Goal: Find specific page/section: Find specific page/section

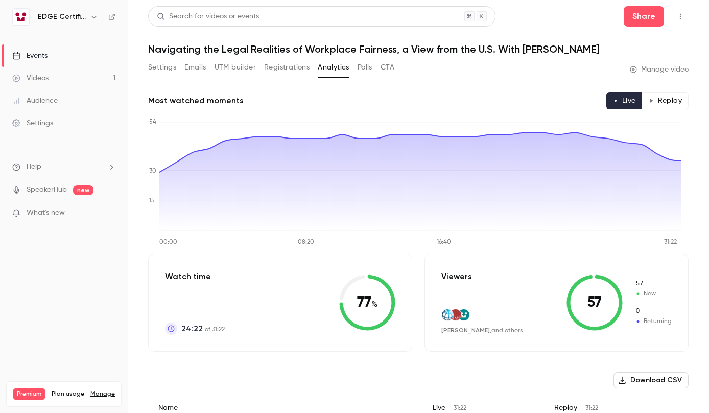
click at [69, 61] on link "Events" at bounding box center [64, 55] width 128 height 22
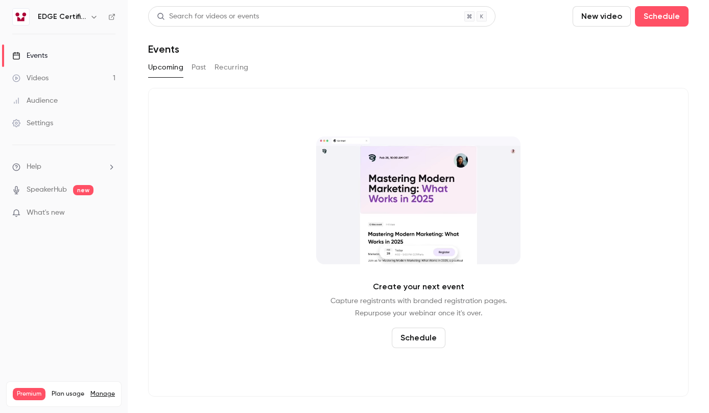
click at [41, 77] on div "Videos" at bounding box center [30, 78] width 36 height 10
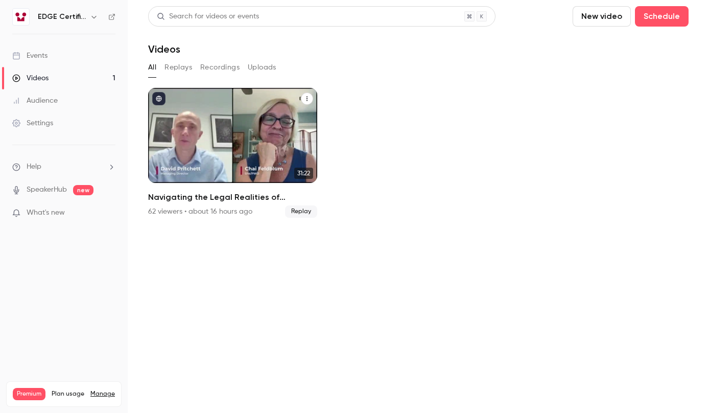
click at [267, 151] on div "Navigating the Legal Realities of Workplace Fairness, a View from the U.S. With…" at bounding box center [232, 135] width 169 height 95
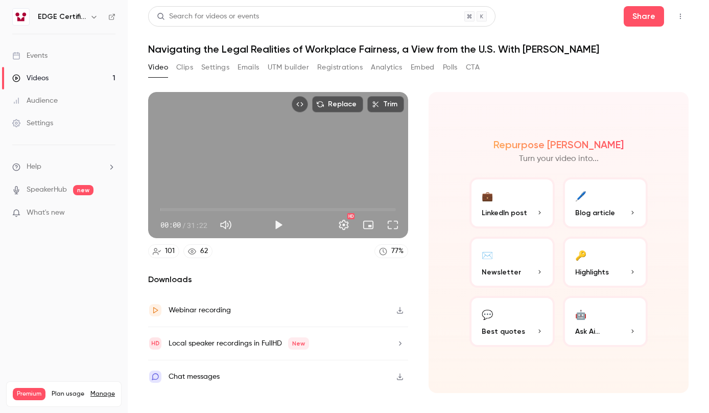
click at [348, 71] on button "Registrations" at bounding box center [339, 67] width 45 height 16
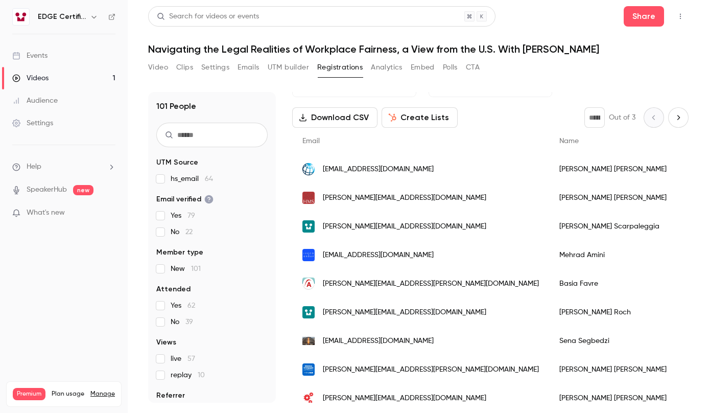
scroll to position [51, 0]
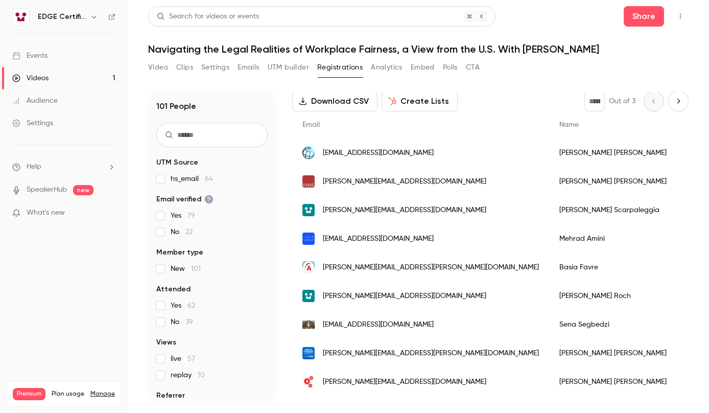
click at [481, 410] on main "Search for videos or events Share Navigating the Legal Realities of Workplace F…" at bounding box center [418, 206] width 581 height 413
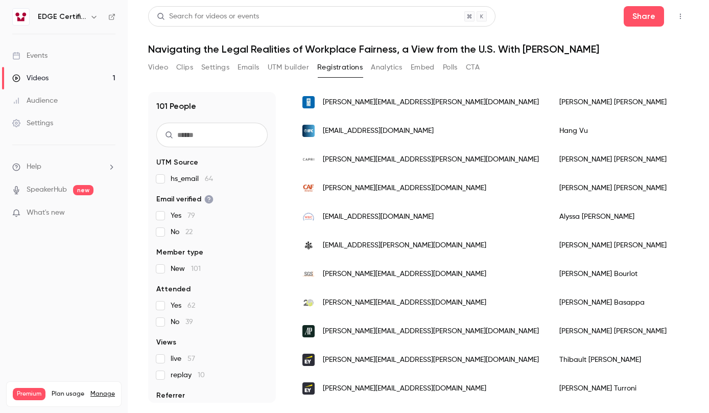
scroll to position [1224, 0]
click at [472, 67] on button "CTA" at bounding box center [473, 67] width 14 height 16
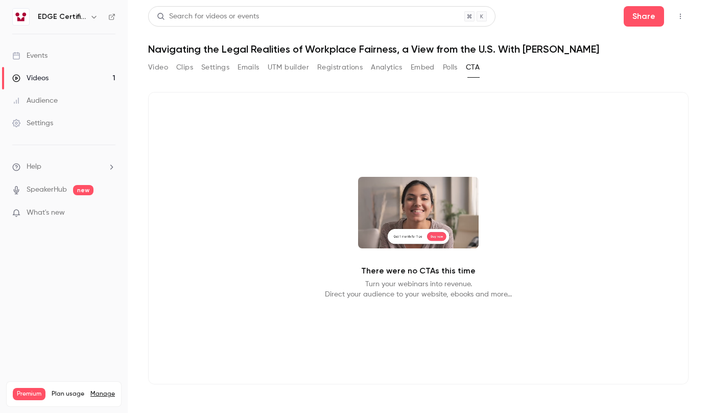
click at [452, 69] on button "Polls" at bounding box center [450, 67] width 15 height 16
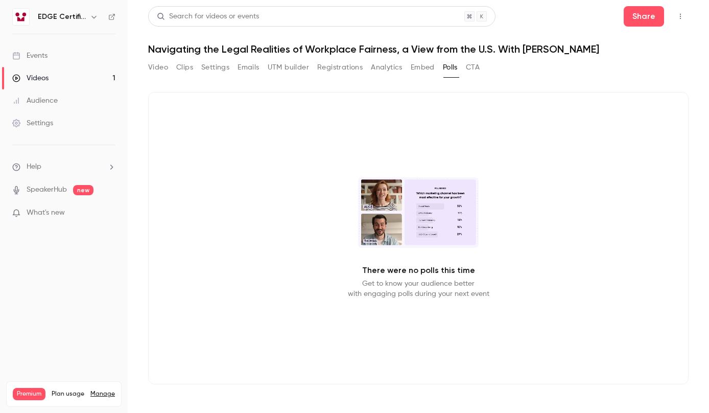
click at [426, 67] on button "Embed" at bounding box center [422, 67] width 24 height 16
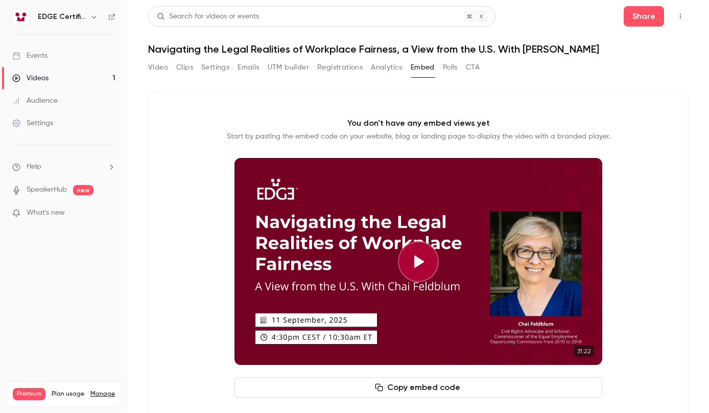
click at [159, 67] on button "Video" at bounding box center [158, 67] width 20 height 16
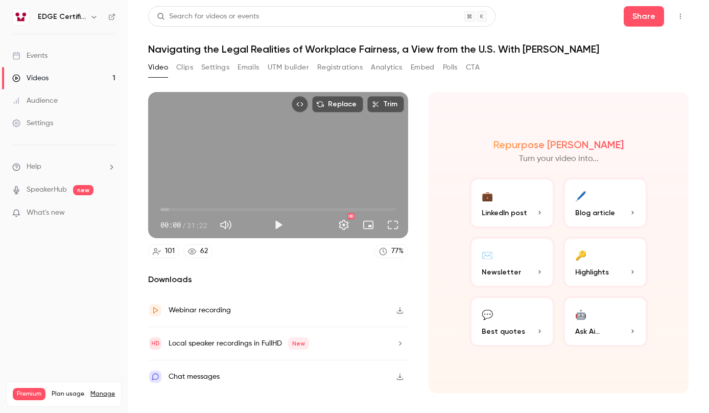
click at [215, 69] on button "Settings" at bounding box center [215, 67] width 28 height 16
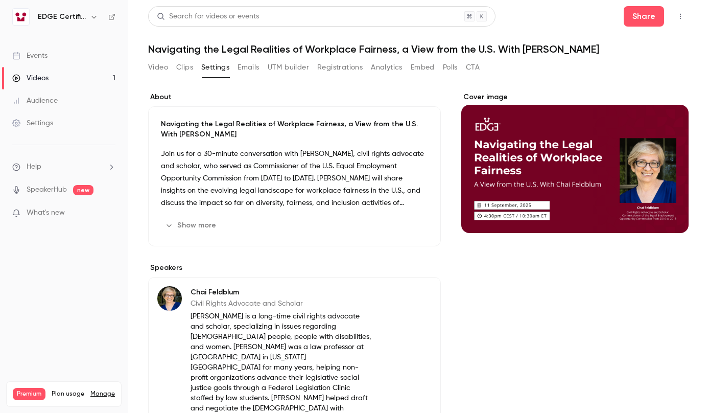
click at [256, 70] on button "Emails" at bounding box center [247, 67] width 21 height 16
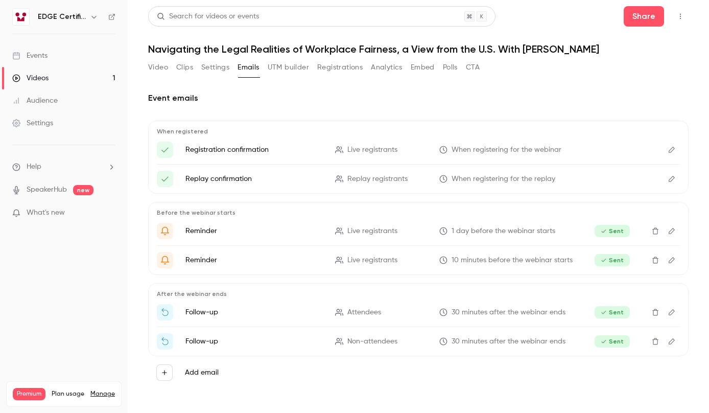
click at [288, 71] on button "UTM builder" at bounding box center [288, 67] width 41 height 16
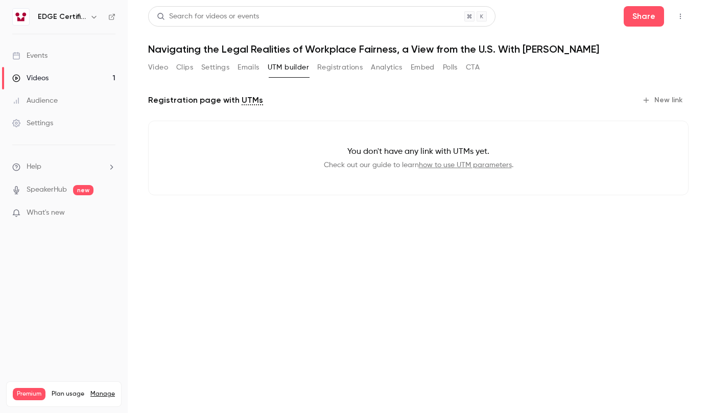
click at [339, 69] on button "Registrations" at bounding box center [339, 67] width 45 height 16
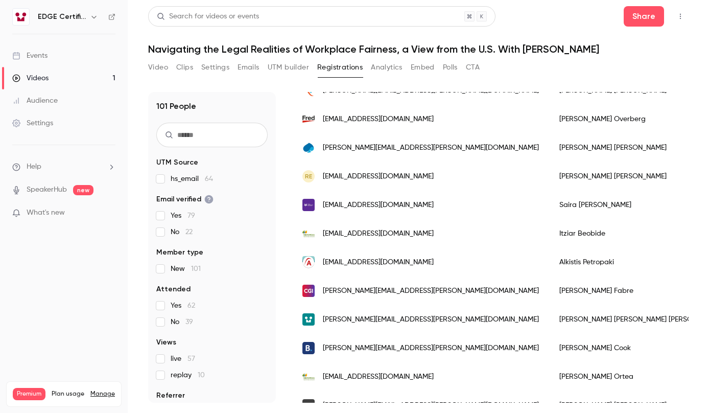
scroll to position [511, 0]
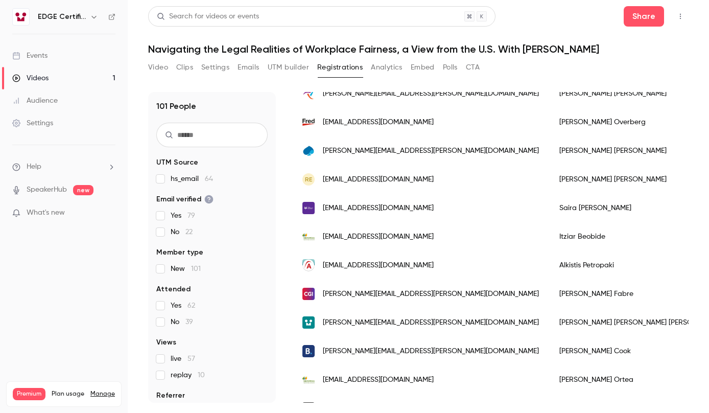
click at [161, 69] on button "Video" at bounding box center [158, 67] width 20 height 16
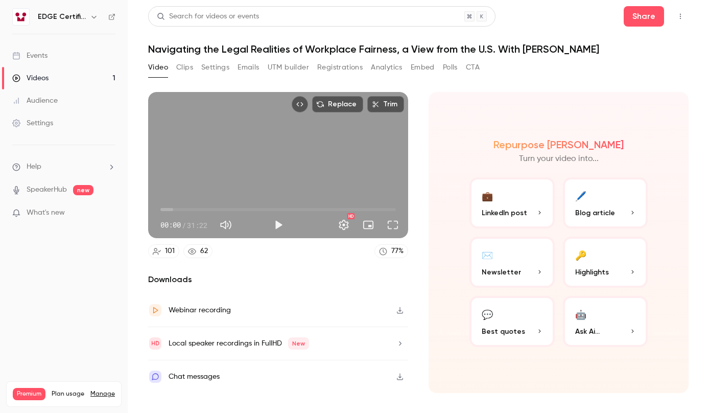
click at [255, 385] on div "Chat messages" at bounding box center [278, 376] width 260 height 33
click at [344, 69] on button "Registrations" at bounding box center [339, 67] width 45 height 16
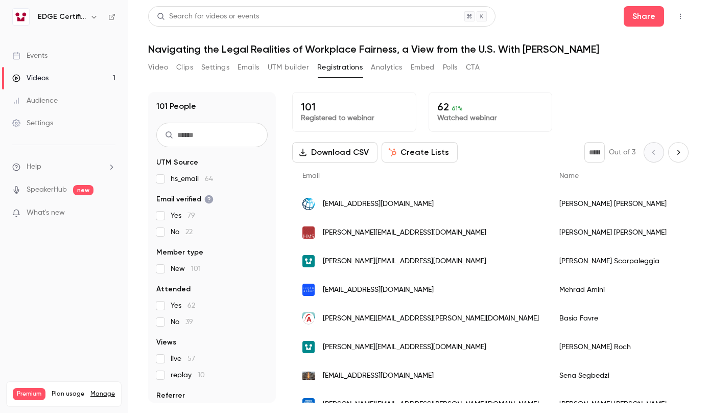
click at [189, 135] on input "text" at bounding box center [211, 135] width 111 height 25
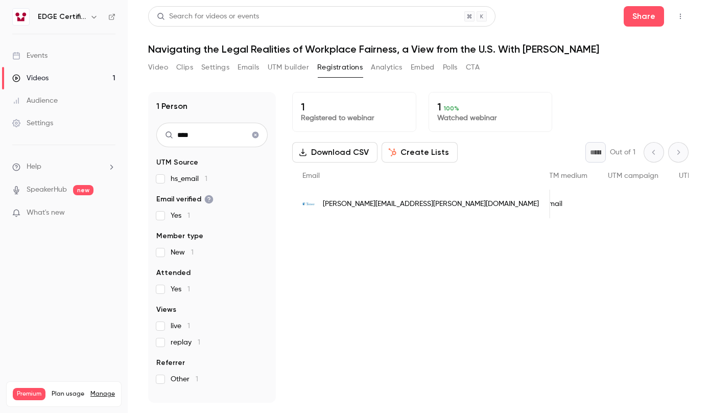
scroll to position [0, 380]
type input "****"
